Goal: Contribute content: Add original content to the website for others to see

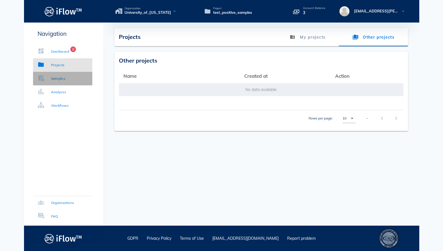
click at [61, 80] on div "Samples" at bounding box center [58, 79] width 14 height 6
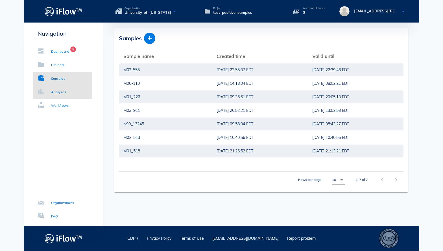
click at [68, 90] on link "Analyses" at bounding box center [62, 92] width 59 height 14
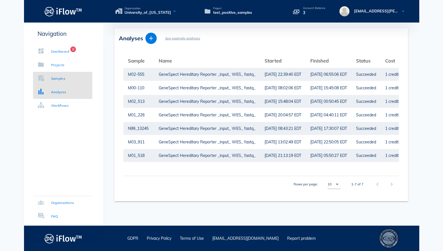
click at [48, 81] on div "Samples" at bounding box center [52, 79] width 28 height 6
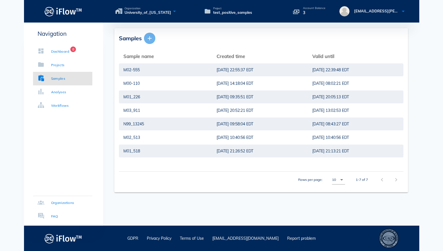
click at [149, 39] on icon "button" at bounding box center [149, 38] width 7 height 7
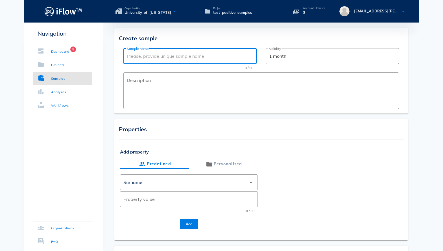
click at [170, 53] on input "Sample name" at bounding box center [190, 56] width 126 height 9
click at [289, 147] on div "Properties Add property Predefined Personalized ​ Surname arrow_drop_down ​ Pro…" at bounding box center [260, 179] width 293 height 121
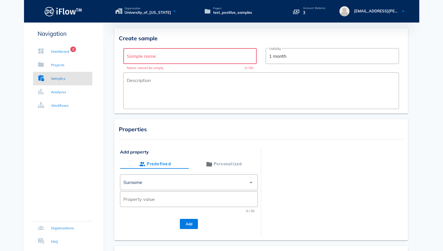
click at [164, 58] on input "Sample name" at bounding box center [190, 56] width 126 height 9
click at [166, 58] on input "Sample name" at bounding box center [190, 56] width 126 height 9
paste input "M03-424"
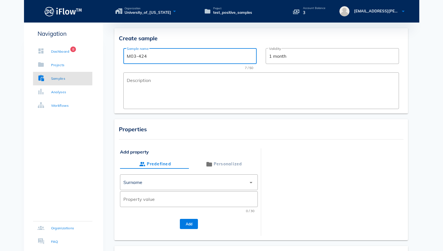
type input "M03-424"
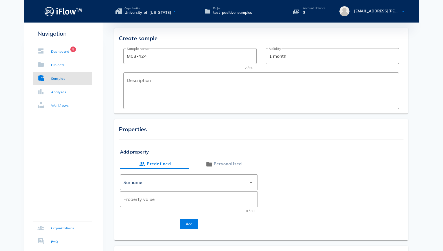
click at [267, 140] on div "Properties Add property Predefined Personalized ​ Surname arrow_drop_down ​ Pro…" at bounding box center [260, 179] width 293 height 121
click at [208, 180] on div "Surname" at bounding box center [184, 183] width 123 height 14
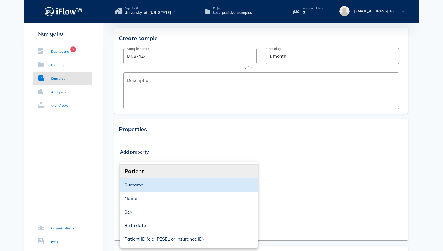
click at [284, 170] on div at bounding box center [333, 189] width 138 height 81
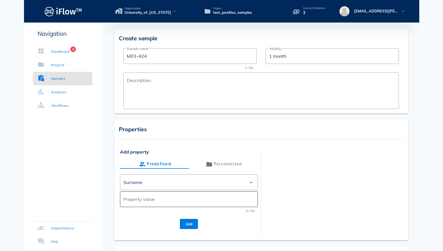
click at [155, 202] on input "Property value" at bounding box center [188, 199] width 131 height 9
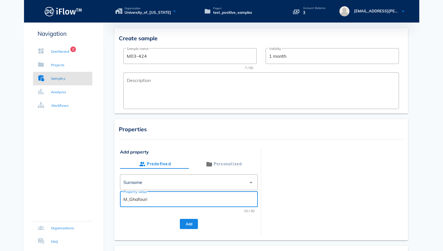
type input "M_Ghafouri"
click at [192, 225] on span "Add" at bounding box center [188, 224] width 9 height 4
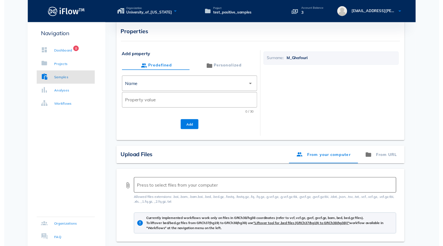
scroll to position [129, 0]
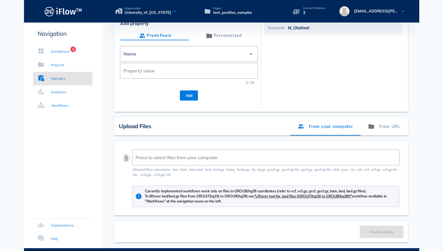
click at [126, 158] on button "attach_file" at bounding box center [126, 158] width 7 height 7
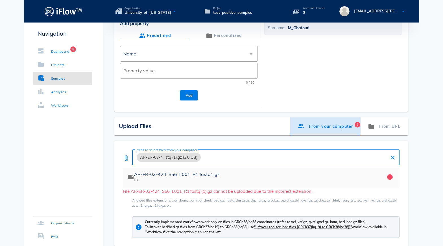
click at [358, 126] on span "!" at bounding box center [357, 125] width 6 height 6
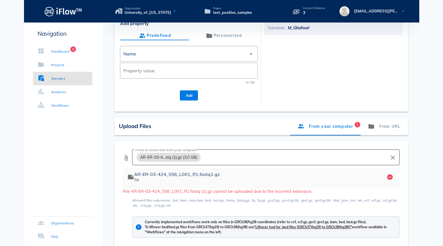
click at [288, 151] on div "Press to select files from your computer AR-ER-03-4…stq (1).gz (3.0 GB)" at bounding box center [261, 158] width 252 height 16
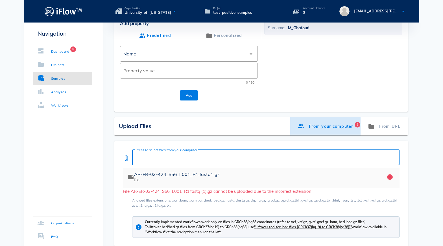
click at [359, 126] on span "!" at bounding box center [357, 125] width 6 height 6
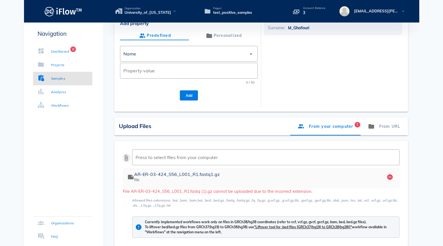
click at [126, 159] on button "attach_file" at bounding box center [126, 158] width 7 height 7
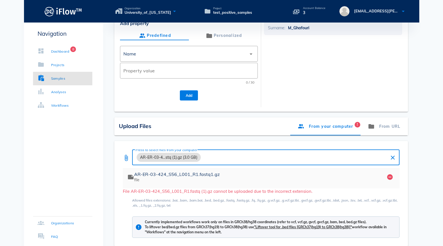
click at [392, 161] on button "clear" at bounding box center [392, 158] width 7 height 7
click at [391, 178] on icon "remove_circle" at bounding box center [389, 177] width 7 height 7
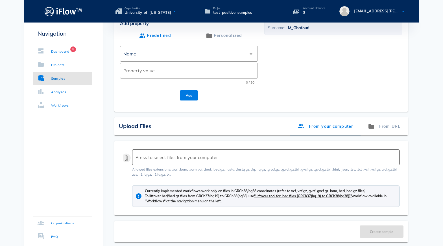
click at [126, 158] on button "attach_file" at bounding box center [126, 158] width 7 height 7
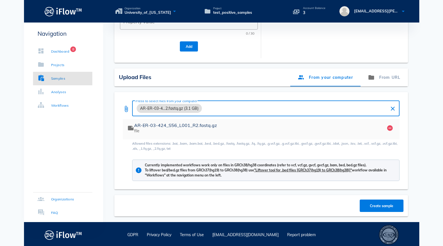
scroll to position [178, 0]
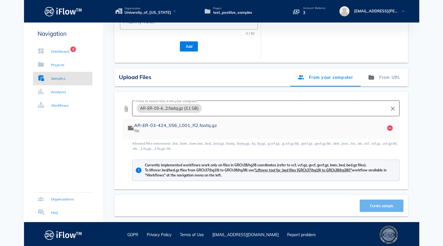
click at [372, 204] on span "Create sample" at bounding box center [381, 206] width 33 height 4
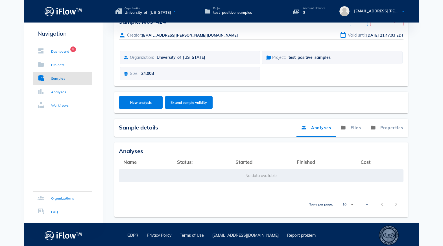
scroll to position [19, 0]
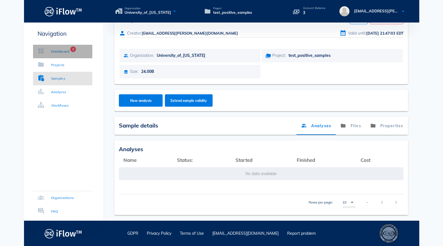
click at [60, 54] on div "Dashboard" at bounding box center [60, 52] width 18 height 6
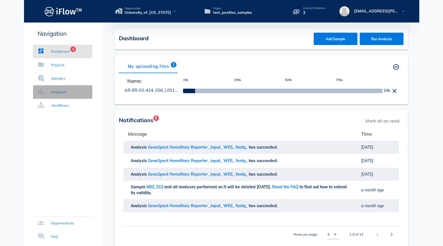
click at [55, 90] on div "Analyses" at bounding box center [58, 92] width 15 height 6
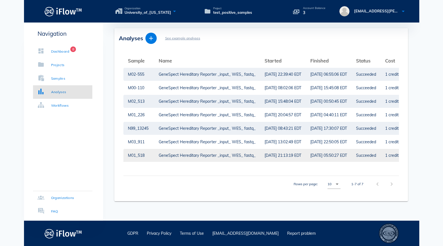
click at [156, 156] on td "GeneSpect Hereditary Reporter _input_ WES_ fastq_" at bounding box center [207, 156] width 106 height 14
click at [183, 158] on div "GeneSpect Hereditary Reporter _input_ WES_ fastq_" at bounding box center [206, 155] width 97 height 13
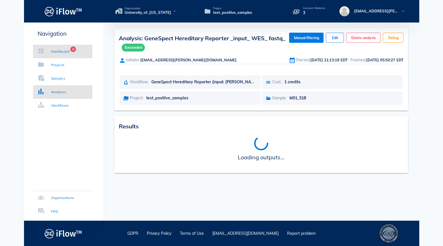
click at [57, 49] on div "Dashboard" at bounding box center [60, 52] width 18 height 6
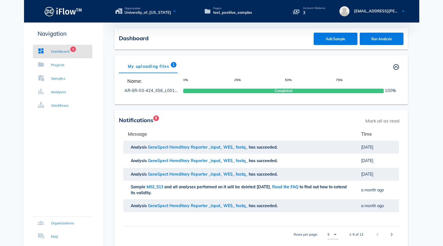
click at [217, 66] on div "My uploading files 1 Others' uploading files" at bounding box center [261, 67] width 284 height 14
click at [62, 81] on div "Samples" at bounding box center [58, 79] width 14 height 6
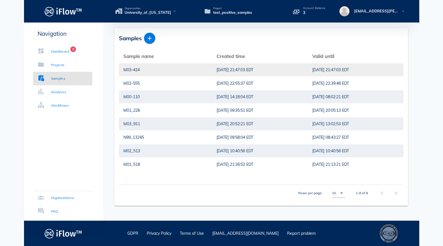
click at [142, 71] on div "M03-424" at bounding box center [165, 69] width 84 height 13
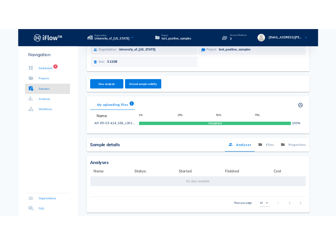
scroll to position [49, 0]
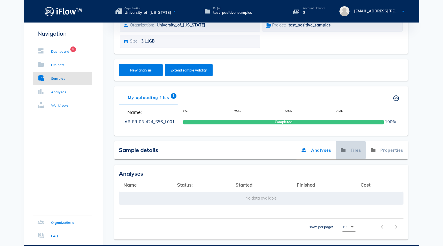
click at [356, 149] on link "Files" at bounding box center [350, 151] width 30 height 18
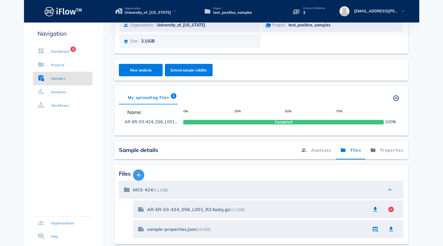
click at [140, 175] on icon "button" at bounding box center [138, 175] width 7 height 7
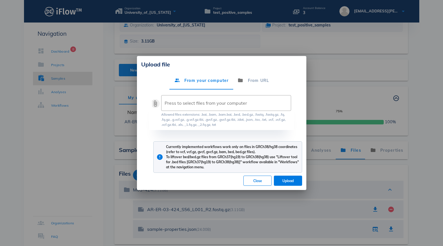
click at [157, 103] on button "attach_file" at bounding box center [155, 103] width 7 height 7
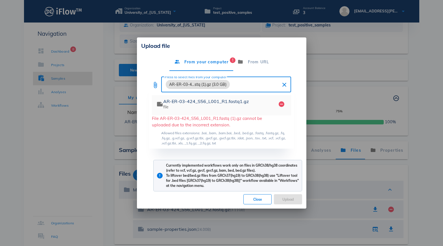
click at [284, 85] on button "clear" at bounding box center [284, 85] width 7 height 7
click at [261, 202] on button "Close" at bounding box center [257, 200] width 28 height 10
